Goal: Navigation & Orientation: Find specific page/section

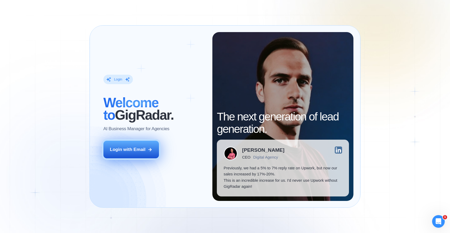
click at [136, 147] on div "Login with Email" at bounding box center [128, 150] width 36 height 6
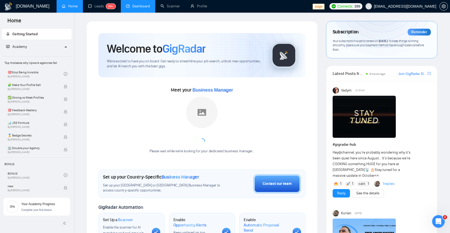
click at [141, 8] on link "Dashboard" at bounding box center [138, 6] width 24 height 4
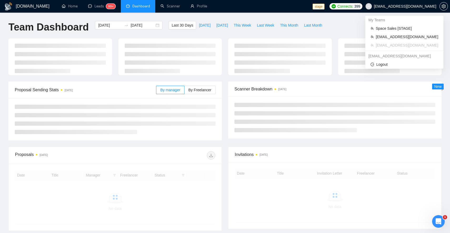
click at [400, 6] on span "workwiseupworkgency@gmail.com" at bounding box center [405, 6] width 62 height 0
